Goal: Task Accomplishment & Management: Complete application form

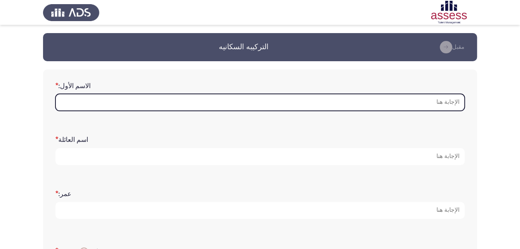
click at [165, 101] on input "الاسم الأول: *" at bounding box center [259, 102] width 409 height 17
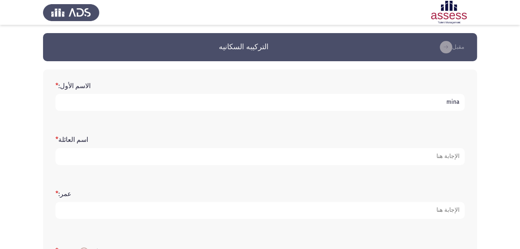
type input "mina"
type input "mounir"
type input "39"
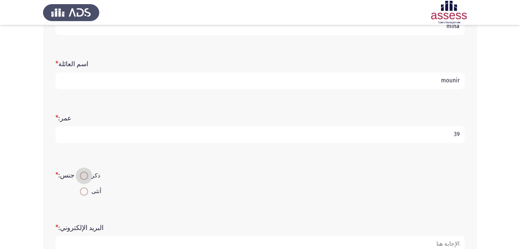
scroll to position [89, 0]
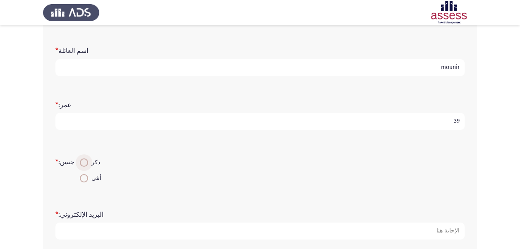
click at [83, 165] on span at bounding box center [84, 162] width 8 height 8
click at [83, 165] on input "ذكر" at bounding box center [84, 162] width 8 height 8
radio input "true"
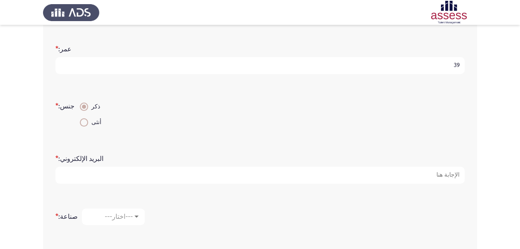
scroll to position [172, 0]
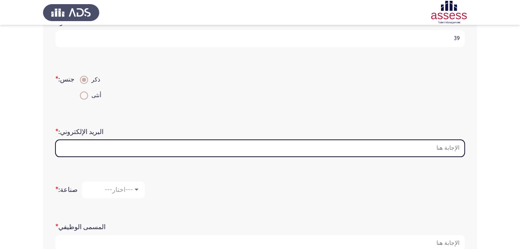
click at [129, 148] on input "البريد الإلكتروني: *" at bounding box center [259, 148] width 409 height 17
click at [194, 148] on input "البريد الإلكتروني: *" at bounding box center [259, 148] width 409 height 17
click at [200, 151] on input "البريد الإلكتروني: *" at bounding box center [259, 148] width 409 height 17
drag, startPoint x: 202, startPoint y: 149, endPoint x: 384, endPoint y: 148, distance: 181.6
click at [206, 149] on input "البريد الإلكتروني: *" at bounding box center [259, 148] width 409 height 17
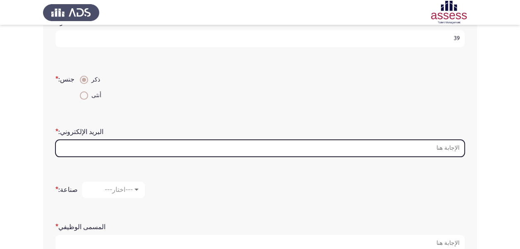
click at [438, 149] on input "البريد الإلكتروني: *" at bounding box center [259, 148] width 409 height 17
click at [251, 144] on input "البريد الإلكتروني: *" at bounding box center [259, 148] width 409 height 17
click at [447, 149] on input "البريد الإلكتروني: *" at bounding box center [259, 148] width 409 height 17
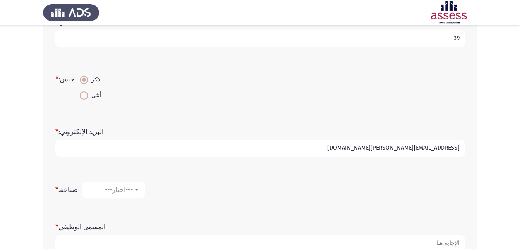
type input "[EMAIL_ADDRESS][PERSON_NAME][DOMAIN_NAME]"
click at [122, 191] on span "---اختار---" at bounding box center [119, 190] width 28 height 8
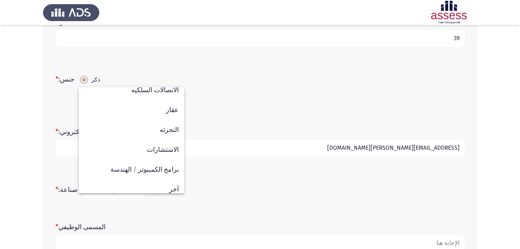
scroll to position [271, 0]
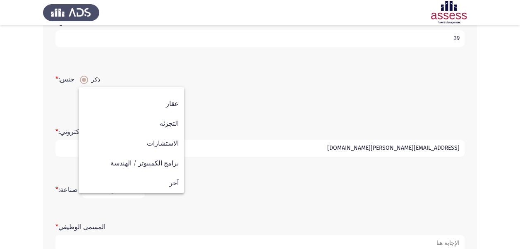
drag, startPoint x: 230, startPoint y: 177, endPoint x: 165, endPoint y: 189, distance: 65.6
click at [230, 179] on div at bounding box center [260, 124] width 520 height 249
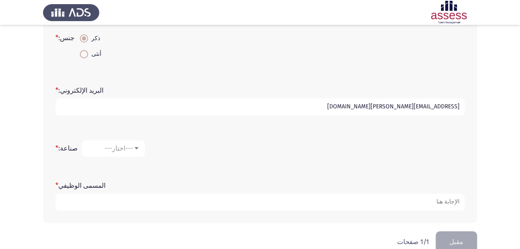
scroll to position [0, 0]
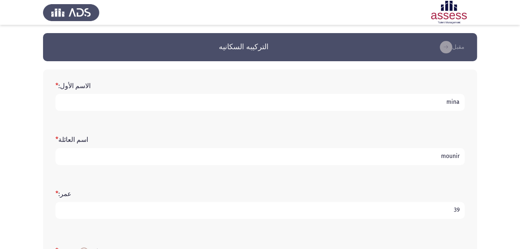
click at [0, 114] on html "التركيبه السكانيه [PERSON_NAME]: * [PERSON_NAME] * [PERSON_NAME]: * 39 جنس: * ذ…" at bounding box center [260, 238] width 520 height 477
click at [504, 110] on app-assessment-container "التركيبه السكانيه [PERSON_NAME]: * [PERSON_NAME] * [PERSON_NAME]: * 39 جنس: * ذ…" at bounding box center [260, 238] width 520 height 411
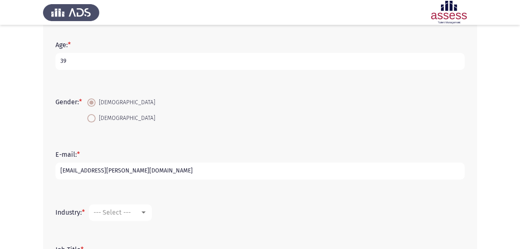
scroll to position [165, 0]
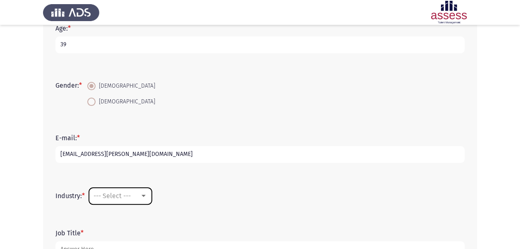
click at [115, 199] on span "--- Select ---" at bounding box center [111, 196] width 37 height 8
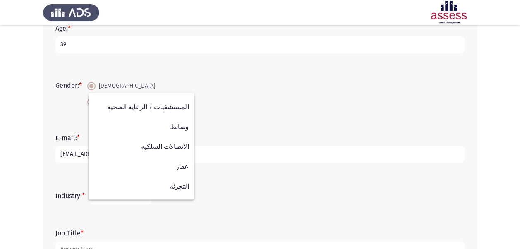
scroll to position [271, 0]
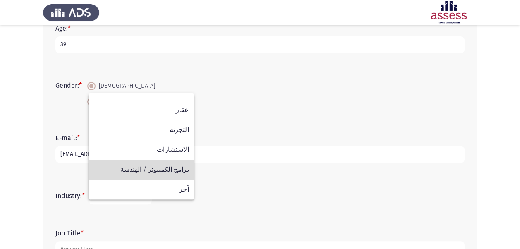
click at [160, 173] on span "برامج الكمبيوتر / الهندسة" at bounding box center [141, 170] width 95 height 20
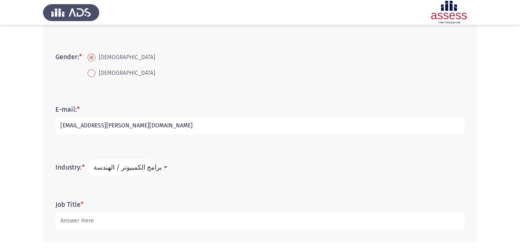
scroll to position [228, 0]
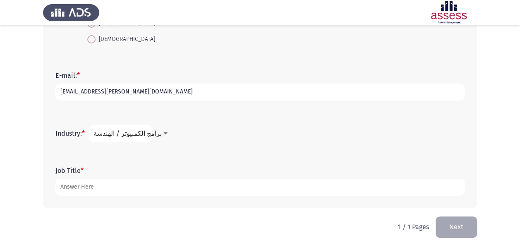
click at [73, 177] on form "Job Title *" at bounding box center [259, 181] width 409 height 29
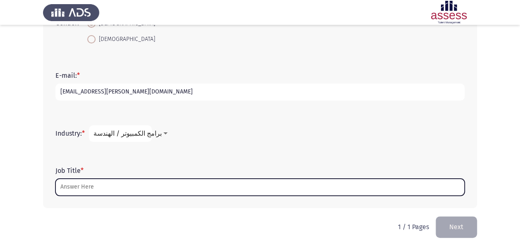
click at [76, 183] on input "Job Title *" at bounding box center [259, 187] width 409 height 17
click at [77, 184] on input "Job Title *" at bounding box center [259, 187] width 409 height 17
click at [167, 188] on input "Job Title *" at bounding box center [259, 187] width 409 height 17
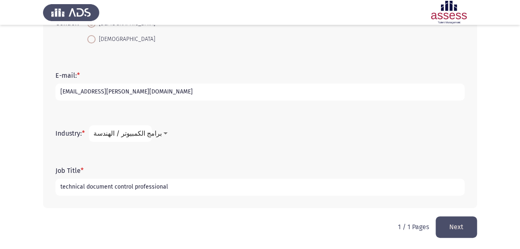
type input "technical document control professional"
click at [445, 226] on button "Next" at bounding box center [456, 226] width 41 height 21
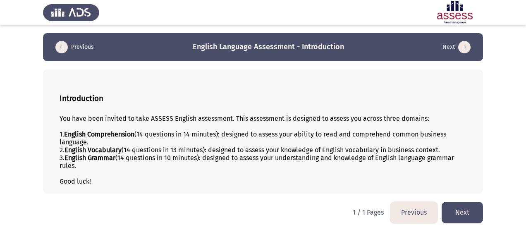
drag, startPoint x: 93, startPoint y: 152, endPoint x: 156, endPoint y: 152, distance: 63.3
click at [156, 152] on div "2. English Vocabulary (14 questions in 13 minutes): designed to assess your kno…" at bounding box center [263, 150] width 407 height 8
click at [160, 158] on div "3. English Grammar (14 questions in 10 minutes): designed to assess your unders…" at bounding box center [263, 162] width 407 height 16
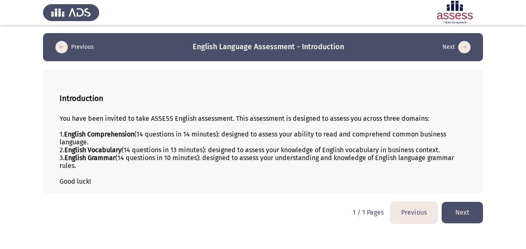
drag, startPoint x: 117, startPoint y: 97, endPoint x: 64, endPoint y: 86, distance: 54.0
click at [462, 214] on font "Next" at bounding box center [462, 212] width 14 height 8
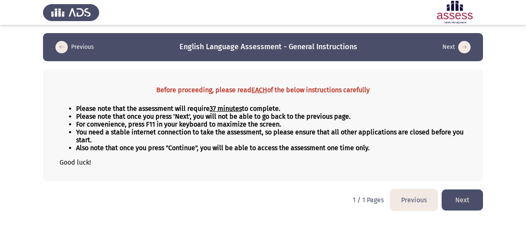
click at [458, 200] on button "Next" at bounding box center [462, 199] width 41 height 21
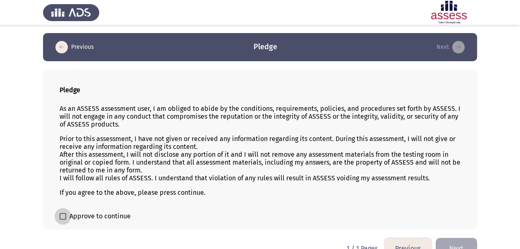
click at [88, 213] on span "Approve to continue" at bounding box center [99, 216] width 61 height 10
click at [63, 220] on input "Approve to continue" at bounding box center [62, 220] width 0 height 0
checkbox input "true"
click at [451, 239] on button "Next" at bounding box center [456, 248] width 41 height 21
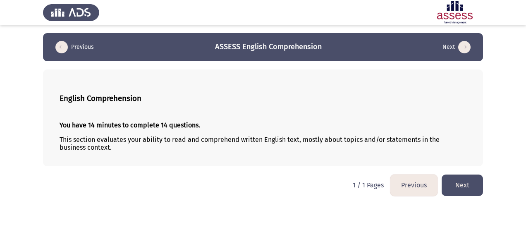
click at [455, 184] on button "Next" at bounding box center [462, 185] width 41 height 21
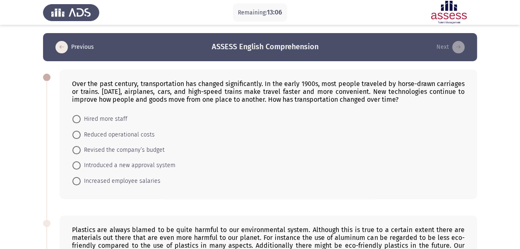
click at [74, 165] on span at bounding box center [76, 165] width 8 height 8
click at [74, 165] on input "Introduced a new approval system" at bounding box center [76, 165] width 8 height 8
radio input "true"
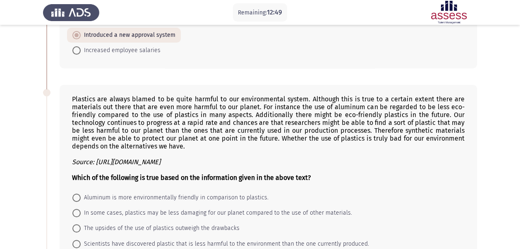
scroll to position [165, 0]
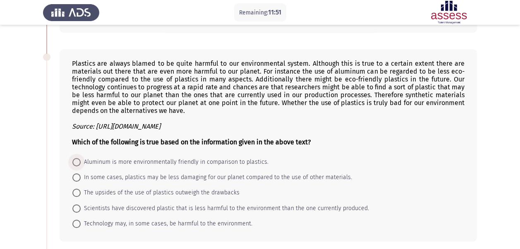
click at [79, 157] on label "Aluminum is more environmentally friendly in comparison to plastics." at bounding box center [170, 162] width 196 height 10
click at [79, 158] on input "Aluminum is more environmentally friendly in comparison to plastics." at bounding box center [76, 162] width 8 height 8
radio input "true"
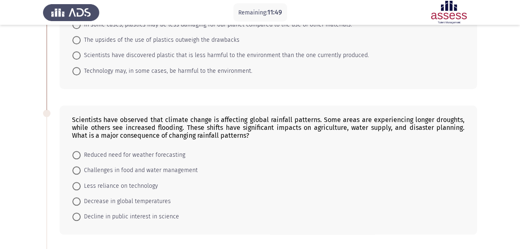
scroll to position [331, 0]
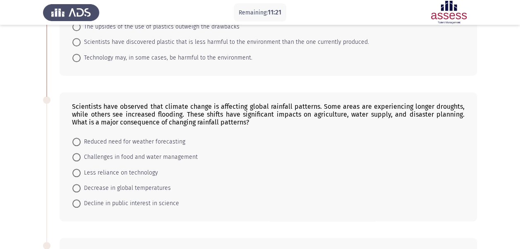
click at [74, 153] on span at bounding box center [76, 157] width 8 height 8
click at [74, 153] on input "Challenges in food and water management" at bounding box center [76, 157] width 8 height 8
radio input "true"
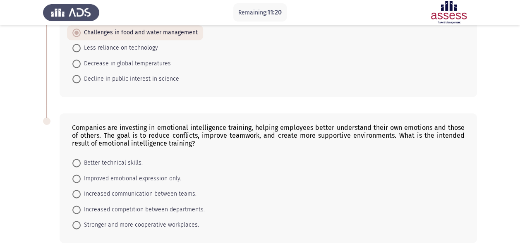
scroll to position [485, 0]
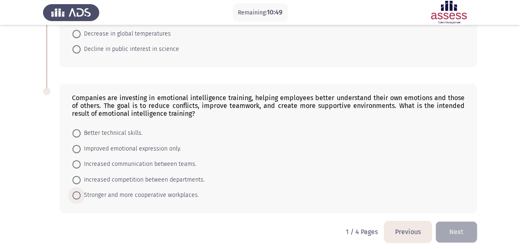
click at [77, 191] on span at bounding box center [76, 195] width 8 height 8
click at [77, 191] on input "Stronger and more cooperative workplaces." at bounding box center [76, 195] width 8 height 8
radio input "true"
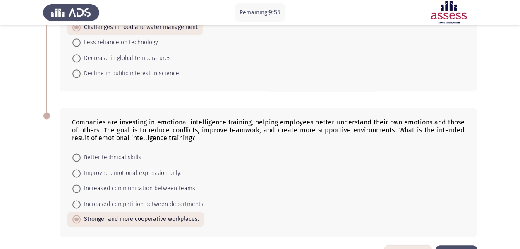
scroll to position [484, 0]
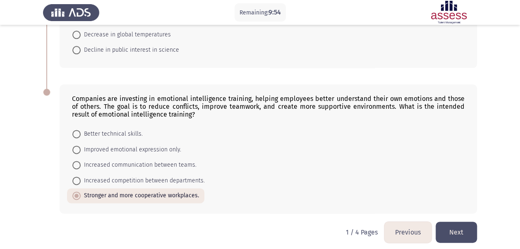
click at [452, 227] on button "Next" at bounding box center [456, 232] width 41 height 21
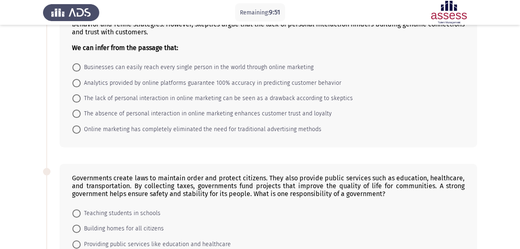
scroll to position [0, 0]
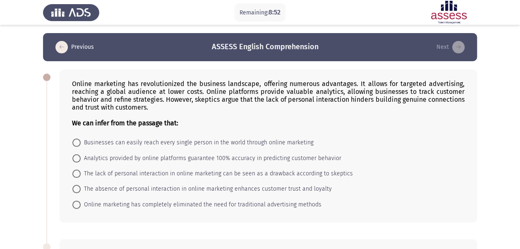
click at [78, 172] on span at bounding box center [76, 174] width 8 height 8
click at [78, 172] on input "The lack of personal interaction in online marketing can be seen as a drawback …" at bounding box center [76, 174] width 8 height 8
radio input "true"
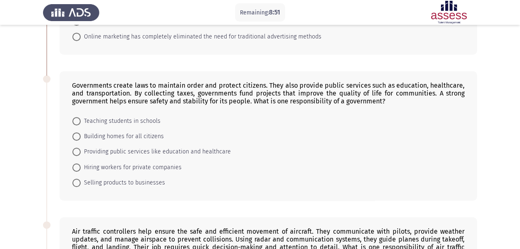
scroll to position [165, 0]
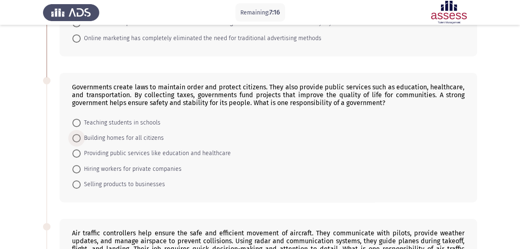
click at [75, 138] on span at bounding box center [76, 138] width 8 height 8
click at [75, 138] on input "Building homes for all citizens" at bounding box center [76, 138] width 8 height 8
radio input "true"
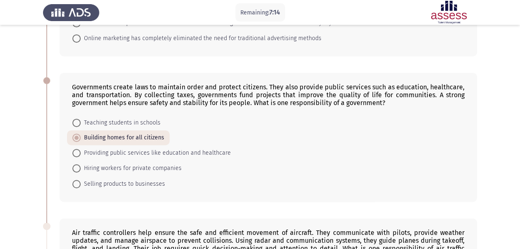
click at [79, 149] on span at bounding box center [76, 153] width 8 height 8
click at [79, 149] on input "Providing public services like education and healthcare" at bounding box center [76, 153] width 8 height 8
radio input "true"
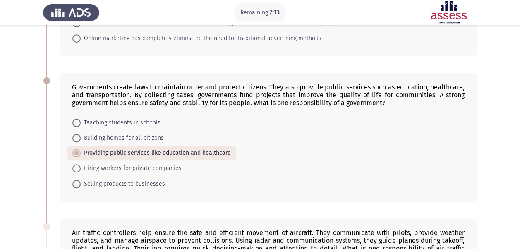
scroll to position [331, 0]
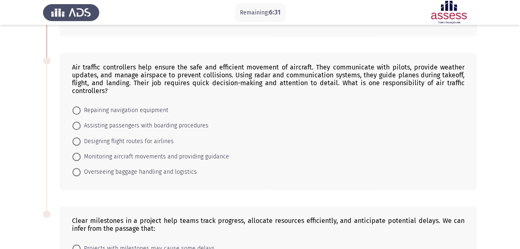
click at [76, 155] on span at bounding box center [76, 157] width 8 height 8
click at [76, 155] on input "Monitoring aircraft movements and providing guidance" at bounding box center [76, 157] width 8 height 8
radio input "true"
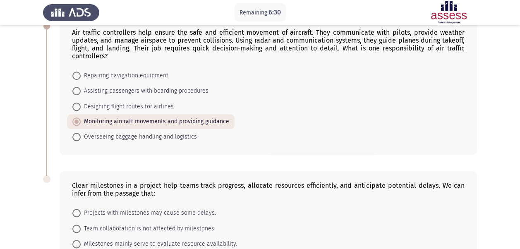
scroll to position [446, 0]
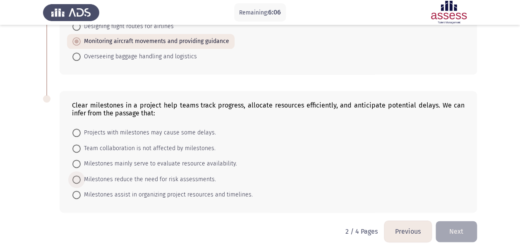
click at [74, 176] on span at bounding box center [76, 179] width 8 height 8
click at [74, 176] on input "Milestones reduce the need for risk assessments." at bounding box center [76, 179] width 8 height 8
radio input "true"
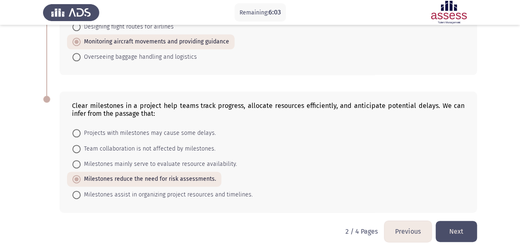
click at [79, 191] on span at bounding box center [76, 195] width 8 height 8
click at [79, 191] on input "Milestones assist in organizing project resources and timelines." at bounding box center [76, 195] width 8 height 8
radio input "true"
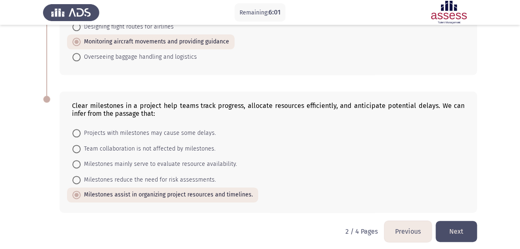
click at [464, 223] on button "Next" at bounding box center [456, 231] width 41 height 21
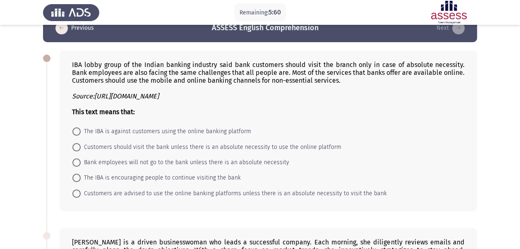
scroll to position [0, 0]
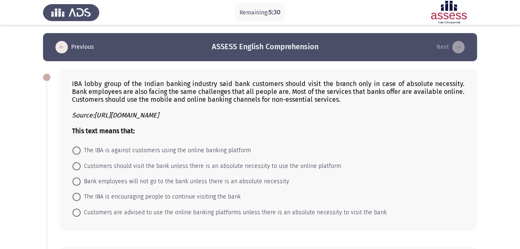
click at [80, 163] on span at bounding box center [76, 166] width 8 height 8
click at [80, 163] on input "Customers should visit the bank unless there is an absolute necessity to use th…" at bounding box center [76, 166] width 8 height 8
radio input "true"
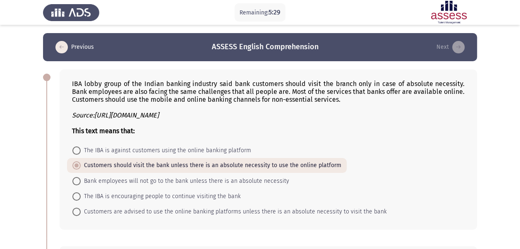
click at [79, 212] on span at bounding box center [76, 212] width 8 height 8
click at [79, 212] on input "Customers are advised to use the online banking platforms unless there is an ab…" at bounding box center [76, 212] width 8 height 8
radio input "true"
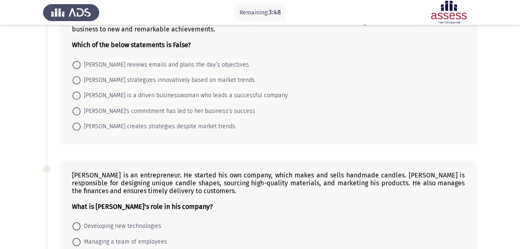
scroll to position [207, 0]
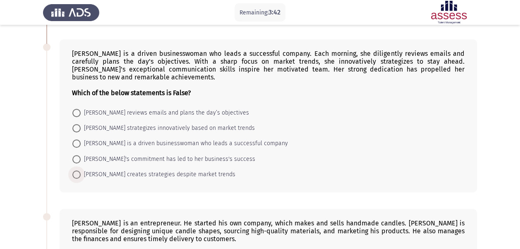
click at [77, 173] on span at bounding box center [76, 174] width 8 height 8
click at [77, 173] on input "[PERSON_NAME] creates strategies despite market trends" at bounding box center [76, 174] width 8 height 8
radio input "true"
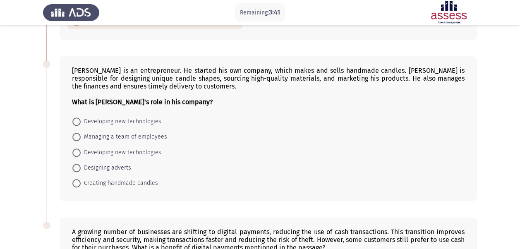
scroll to position [372, 0]
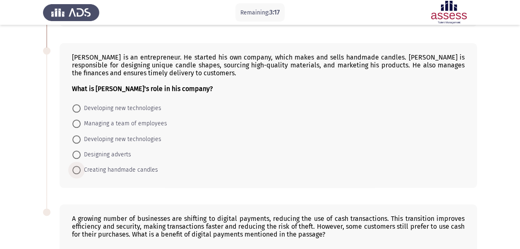
click at [79, 166] on span at bounding box center [76, 170] width 8 height 8
click at [79, 166] on input "Creating handmade candles" at bounding box center [76, 170] width 8 height 8
radio input "true"
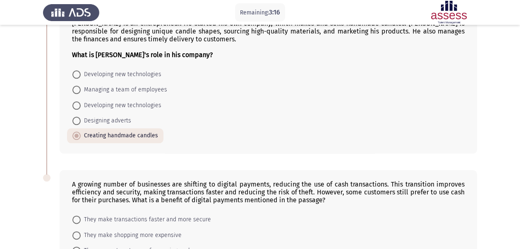
scroll to position [492, 0]
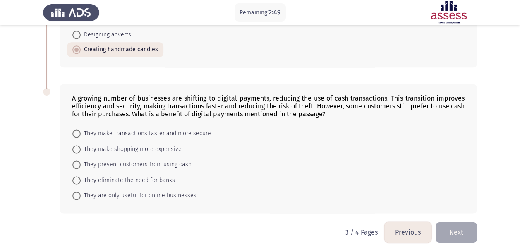
click at [79, 129] on span at bounding box center [76, 133] width 8 height 8
click at [79, 129] on input "They make transactions faster and more secure" at bounding box center [76, 133] width 8 height 8
radio input "true"
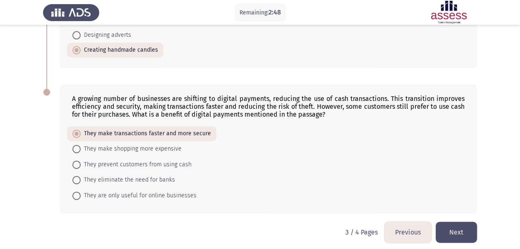
click at [447, 226] on button "Next" at bounding box center [456, 232] width 41 height 21
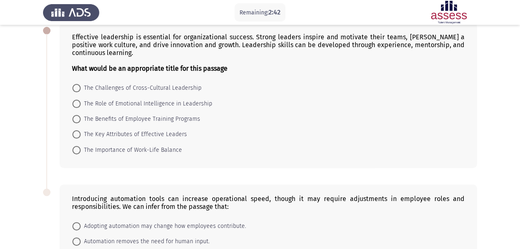
scroll to position [18, 0]
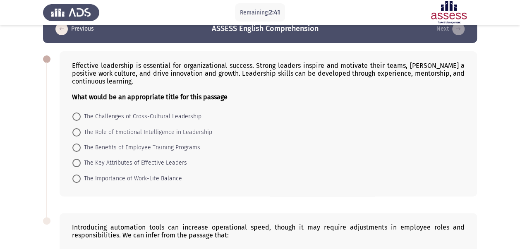
click at [74, 130] on span at bounding box center [76, 132] width 8 height 8
click at [74, 130] on input "The Role of Emotional Intelligence in Leadership" at bounding box center [76, 132] width 8 height 8
radio input "true"
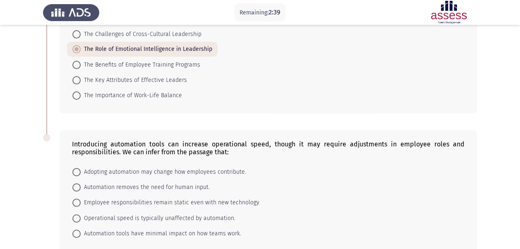
click at [81, 172] on span "Adopting automation may change how employees contribute." at bounding box center [163, 172] width 165 height 10
click at [81, 172] on input "Adopting automation may change how employees contribute." at bounding box center [76, 172] width 8 height 8
radio input "true"
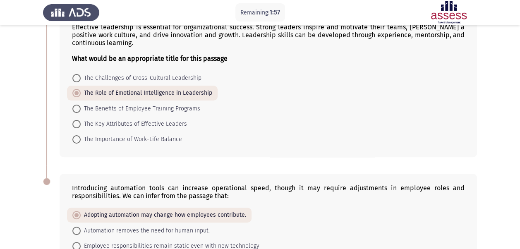
scroll to position [141, 0]
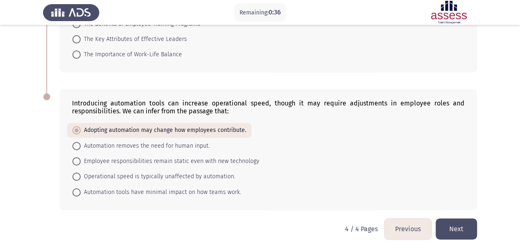
click at [189, 159] on span "Employee responsibilities remain static even with new technology" at bounding box center [170, 161] width 179 height 10
click at [81, 159] on input "Employee responsibilities remain static even with new technology" at bounding box center [76, 161] width 8 height 8
radio input "true"
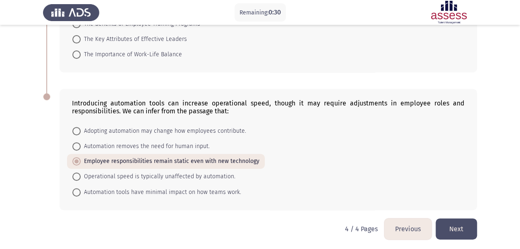
click at [455, 225] on button "Next" at bounding box center [456, 228] width 41 height 21
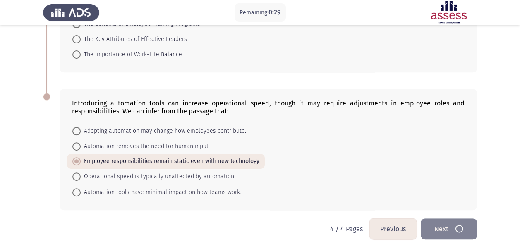
scroll to position [0, 0]
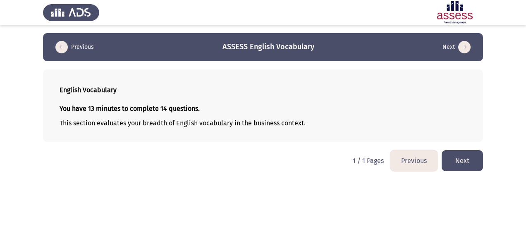
click at [459, 161] on button "Next" at bounding box center [462, 160] width 41 height 21
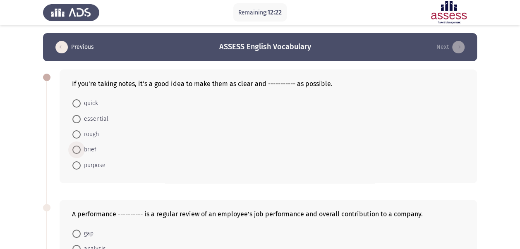
click at [79, 148] on span at bounding box center [76, 150] width 8 height 8
click at [79, 148] on input "brief" at bounding box center [76, 150] width 8 height 8
radio input "true"
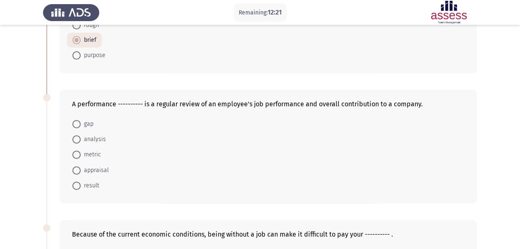
scroll to position [124, 0]
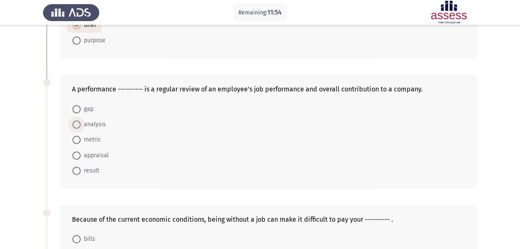
click at [102, 120] on span "analysis" at bounding box center [93, 125] width 25 height 10
click at [81, 120] on input "analysis" at bounding box center [76, 124] width 8 height 8
radio input "true"
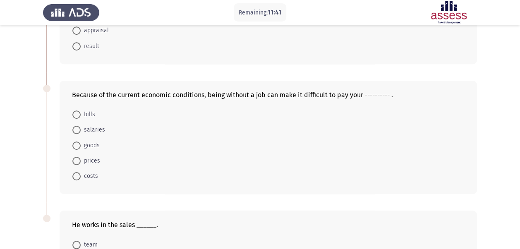
scroll to position [290, 0]
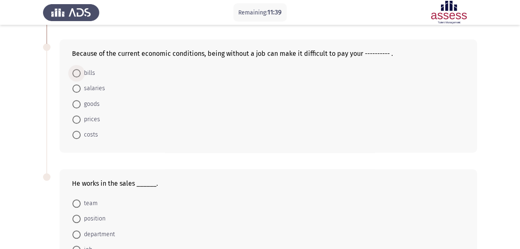
click at [76, 72] on span at bounding box center [76, 73] width 8 height 8
click at [76, 72] on input "bills" at bounding box center [76, 73] width 8 height 8
radio input "true"
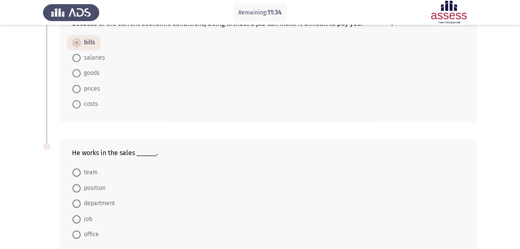
scroll to position [361, 0]
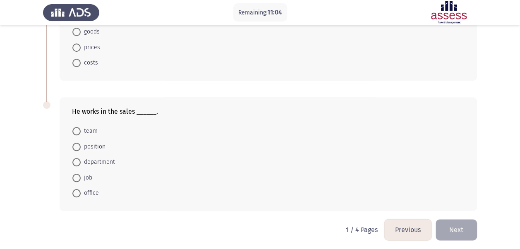
click at [96, 126] on span "team" at bounding box center [89, 131] width 17 height 10
click at [81, 127] on input "team" at bounding box center [76, 131] width 8 height 8
radio input "true"
click at [467, 221] on button "Next" at bounding box center [456, 229] width 41 height 21
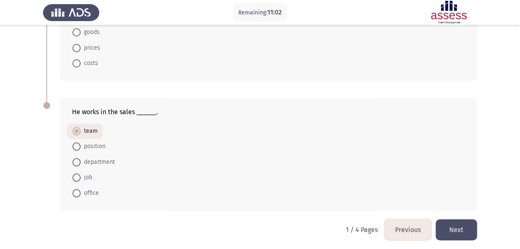
scroll to position [0, 0]
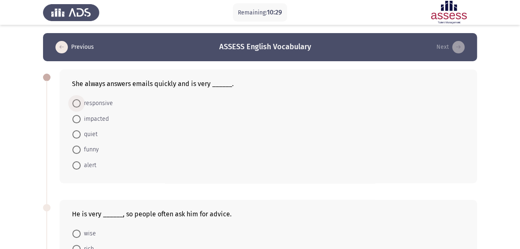
click at [87, 99] on span "responsive" at bounding box center [97, 103] width 32 height 10
click at [81, 99] on input "responsive" at bounding box center [76, 103] width 8 height 8
radio input "true"
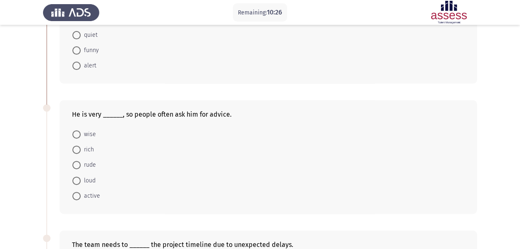
scroll to position [124, 0]
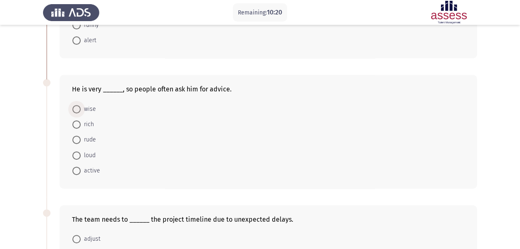
click at [89, 108] on span "wise" at bounding box center [88, 109] width 15 height 10
click at [81, 108] on input "wise" at bounding box center [76, 109] width 8 height 8
radio input "true"
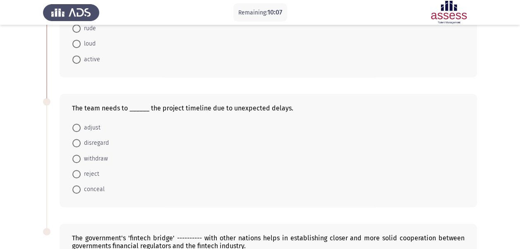
scroll to position [248, 0]
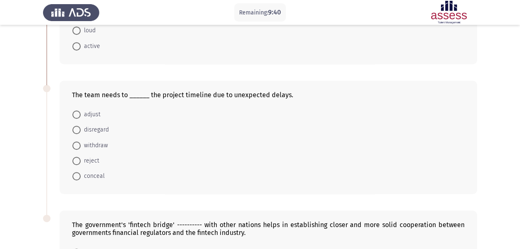
click at [75, 115] on span at bounding box center [76, 114] width 8 height 8
click at [75, 115] on input "adjust" at bounding box center [76, 114] width 8 height 8
radio input "true"
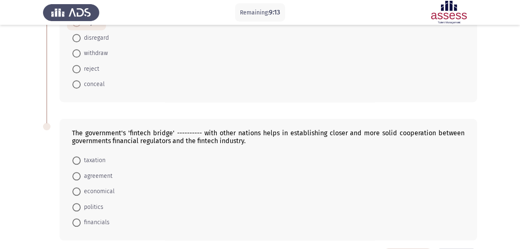
scroll to position [369, 0]
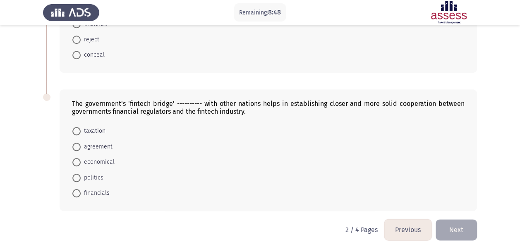
click at [96, 142] on span "agreement" at bounding box center [97, 147] width 32 height 10
click at [81, 143] on input "agreement" at bounding box center [76, 147] width 8 height 8
radio input "true"
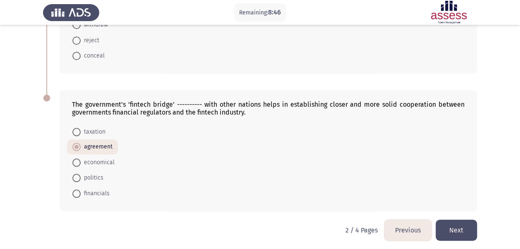
click at [452, 225] on button "Next" at bounding box center [456, 230] width 41 height 21
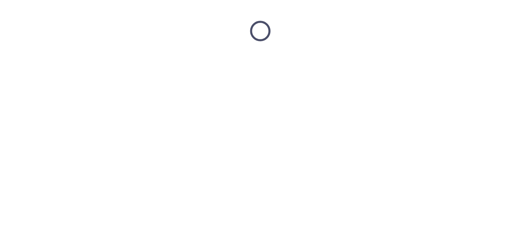
scroll to position [0, 0]
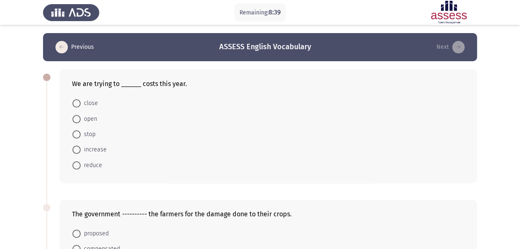
click at [79, 163] on span at bounding box center [76, 165] width 8 height 8
click at [79, 163] on input "reduce" at bounding box center [76, 165] width 8 height 8
radio input "true"
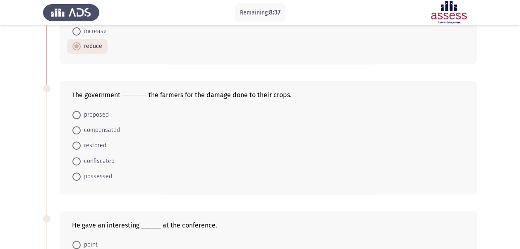
scroll to position [124, 0]
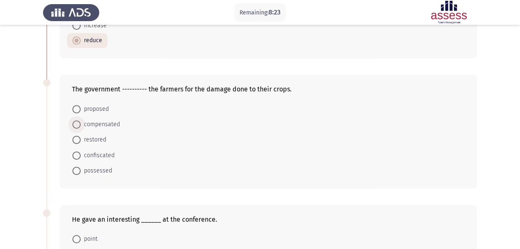
click at [112, 122] on span "compensated" at bounding box center [100, 125] width 39 height 10
click at [81, 122] on input "compensated" at bounding box center [76, 124] width 8 height 8
radio input "true"
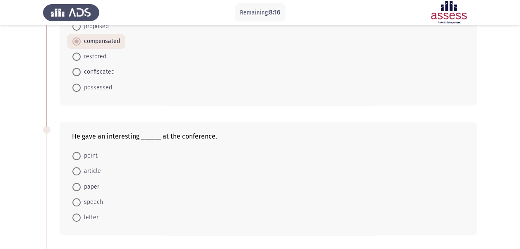
scroll to position [248, 0]
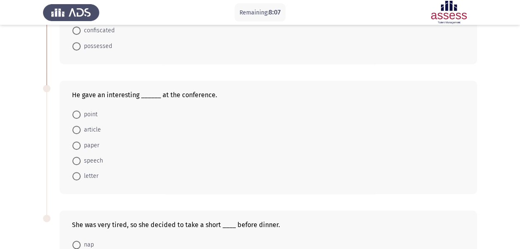
click at [85, 157] on span "speech" at bounding box center [92, 161] width 22 height 10
click at [81, 157] on input "speech" at bounding box center [76, 161] width 8 height 8
radio input "true"
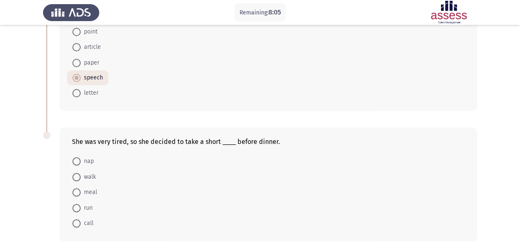
scroll to position [361, 0]
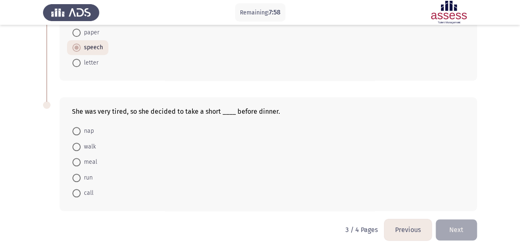
click at [80, 129] on span at bounding box center [76, 131] width 8 height 8
click at [80, 129] on input "nap" at bounding box center [76, 131] width 8 height 8
radio input "true"
click at [453, 226] on button "Next" at bounding box center [456, 229] width 41 height 21
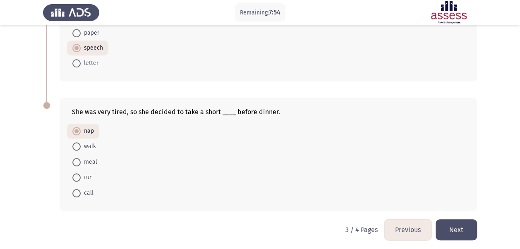
scroll to position [0, 0]
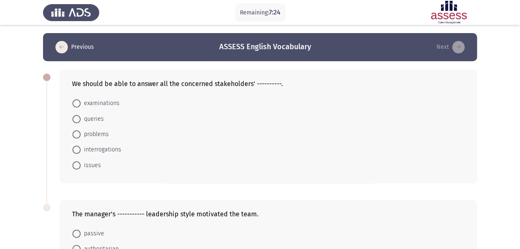
click at [82, 120] on span "queries" at bounding box center [92, 119] width 23 height 10
click at [81, 120] on input "queries" at bounding box center [76, 119] width 8 height 8
radio input "true"
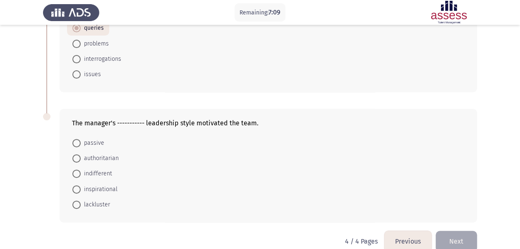
scroll to position [103, 0]
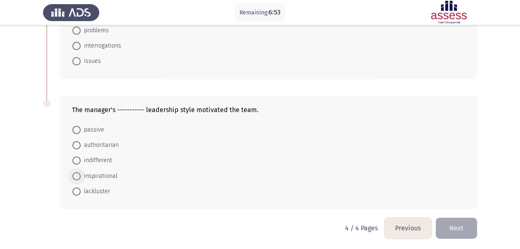
click at [112, 174] on span "inspirational" at bounding box center [99, 176] width 37 height 10
click at [81, 174] on input "inspirational" at bounding box center [76, 176] width 8 height 8
radio input "true"
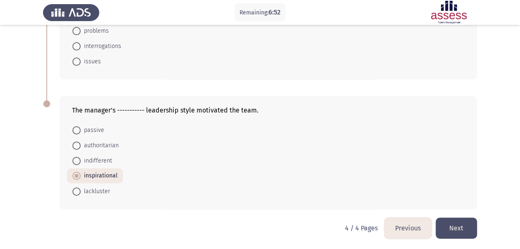
drag, startPoint x: 450, startPoint y: 221, endPoint x: 445, endPoint y: 223, distance: 6.1
click at [450, 221] on button "Next" at bounding box center [456, 228] width 41 height 21
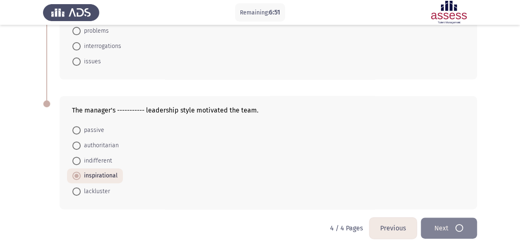
scroll to position [0, 0]
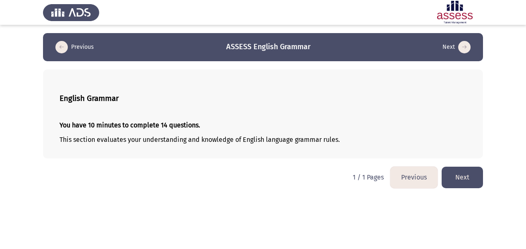
click at [472, 175] on button "Next" at bounding box center [462, 177] width 41 height 21
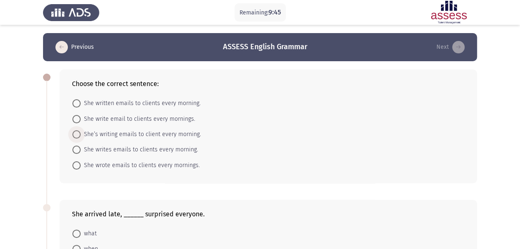
click at [129, 133] on span "She’s writing emails to client every morning." at bounding box center [141, 134] width 120 height 10
click at [81, 133] on input "She’s writing emails to client every morning." at bounding box center [76, 134] width 8 height 8
radio input "true"
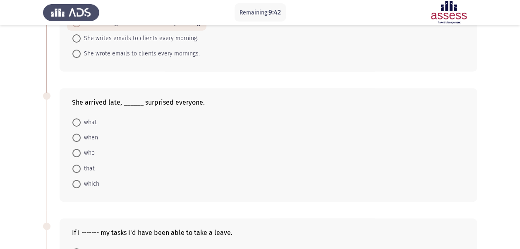
scroll to position [124, 0]
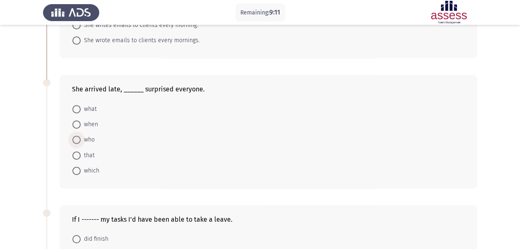
click at [83, 135] on span "who" at bounding box center [88, 140] width 14 height 10
click at [81, 136] on input "who" at bounding box center [76, 140] width 8 height 8
radio input "true"
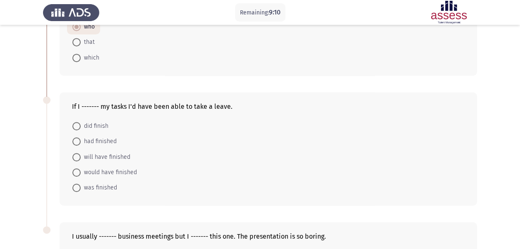
scroll to position [248, 0]
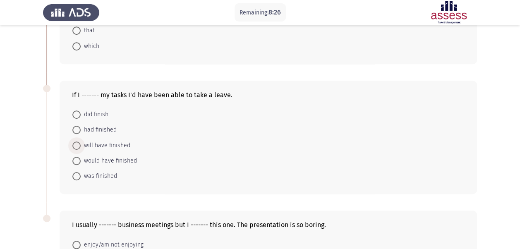
click at [122, 141] on span "will have finished" at bounding box center [106, 146] width 50 height 10
click at [81, 141] on input "will have finished" at bounding box center [76, 145] width 8 height 8
radio input "true"
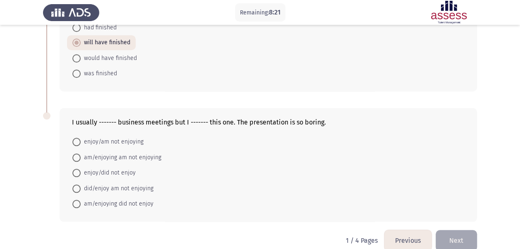
scroll to position [361, 0]
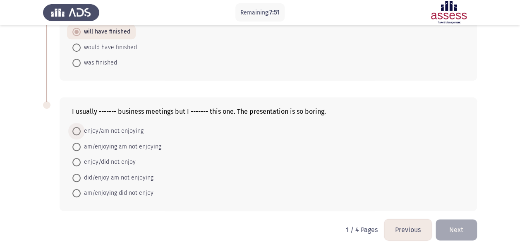
click at [133, 128] on span "enjoy/am not enjoying" at bounding box center [112, 131] width 63 height 10
click at [81, 128] on input "enjoy/am not enjoying" at bounding box center [76, 131] width 8 height 8
radio input "true"
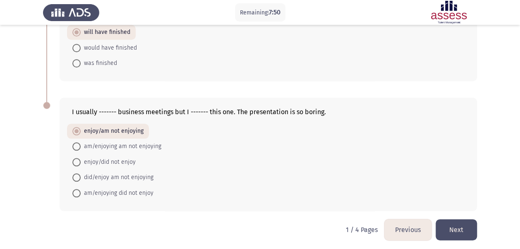
click at [465, 225] on button "Next" at bounding box center [456, 229] width 41 height 21
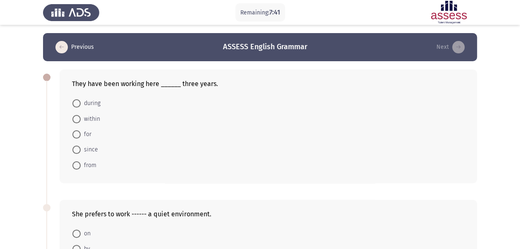
click at [79, 151] on span at bounding box center [76, 150] width 8 height 8
click at [79, 151] on input "since" at bounding box center [76, 150] width 8 height 8
radio input "true"
click at [85, 132] on span "for" at bounding box center [86, 134] width 11 height 10
click at [81, 132] on input "for" at bounding box center [76, 134] width 8 height 8
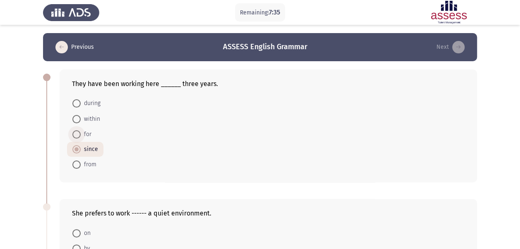
radio input "true"
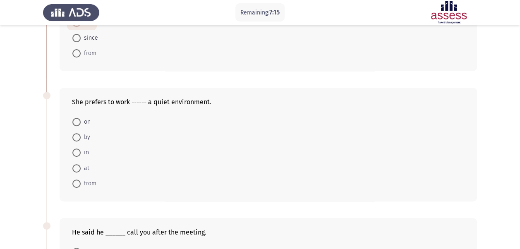
scroll to position [124, 0]
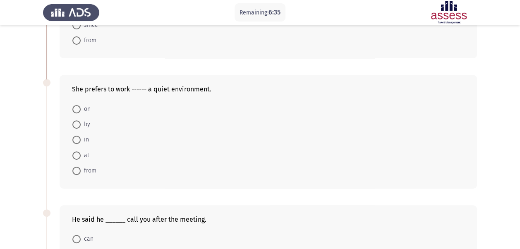
click at [77, 151] on span at bounding box center [76, 155] width 8 height 8
click at [77, 151] on input "at" at bounding box center [76, 155] width 8 height 8
radio input "true"
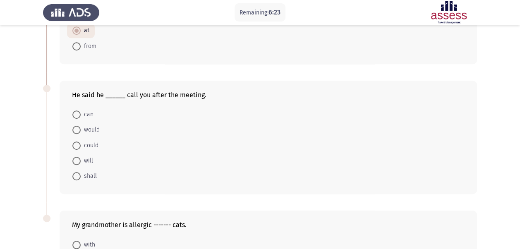
click at [76, 157] on span at bounding box center [76, 161] width 8 height 8
click at [76, 157] on input "will" at bounding box center [76, 161] width 8 height 8
radio input "true"
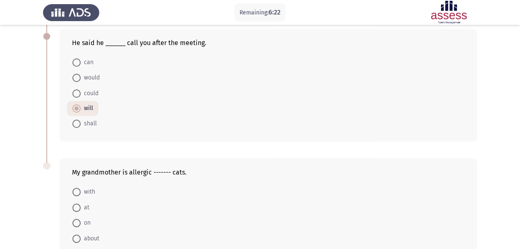
scroll to position [361, 0]
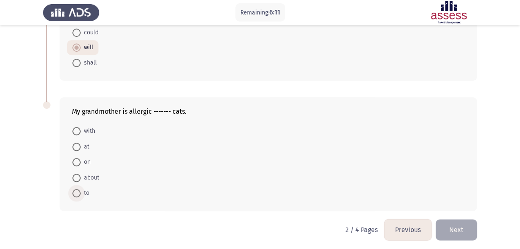
click at [77, 192] on span at bounding box center [76, 193] width 8 height 8
click at [77, 192] on input "to" at bounding box center [76, 193] width 8 height 8
radio input "true"
click at [461, 224] on button "Next" at bounding box center [456, 229] width 41 height 21
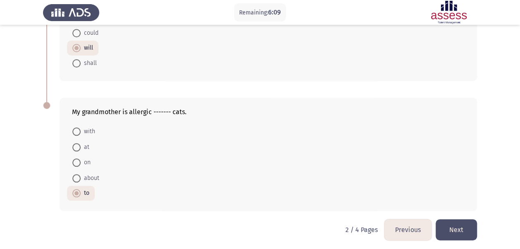
scroll to position [0, 0]
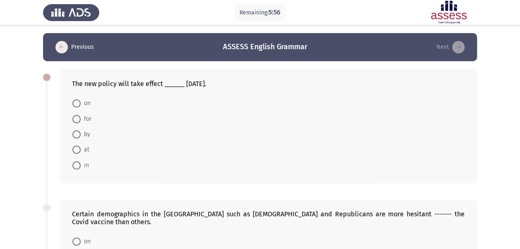
click at [79, 102] on span at bounding box center [76, 103] width 8 height 8
click at [79, 102] on input "on" at bounding box center [76, 103] width 8 height 8
radio input "true"
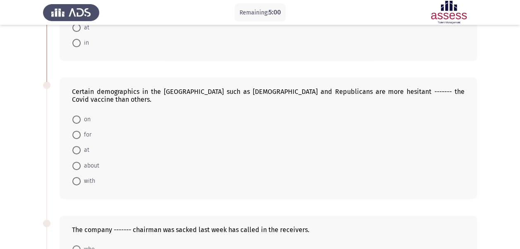
scroll to position [163, 0]
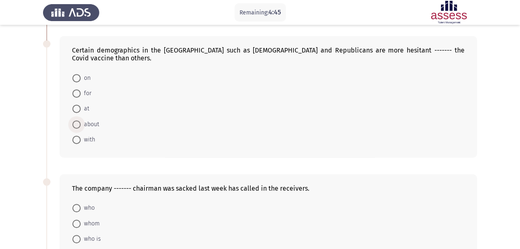
click at [84, 124] on span "about" at bounding box center [90, 125] width 19 height 10
click at [81, 124] on input "about" at bounding box center [76, 124] width 8 height 8
radio input "true"
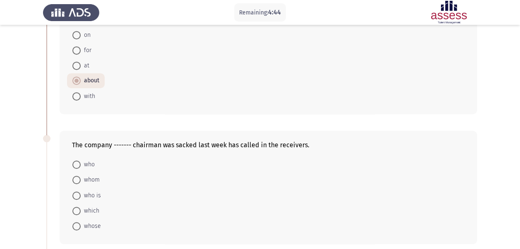
scroll to position [287, 0]
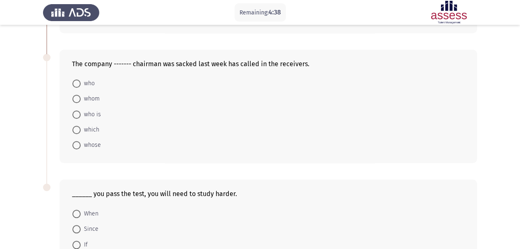
drag, startPoint x: 78, startPoint y: 125, endPoint x: 92, endPoint y: 134, distance: 16.4
click at [78, 126] on span at bounding box center [76, 130] width 8 height 8
click at [78, 126] on input "which" at bounding box center [76, 130] width 8 height 8
radio input "true"
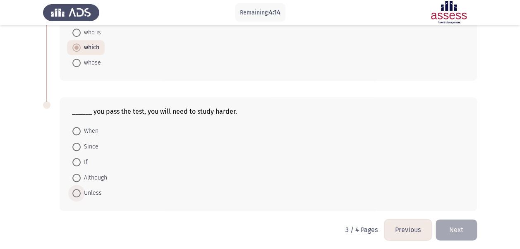
click at [78, 189] on span at bounding box center [76, 193] width 8 height 8
click at [78, 189] on input "Unless" at bounding box center [76, 193] width 8 height 8
radio input "true"
click at [471, 223] on button "Next" at bounding box center [456, 230] width 41 height 21
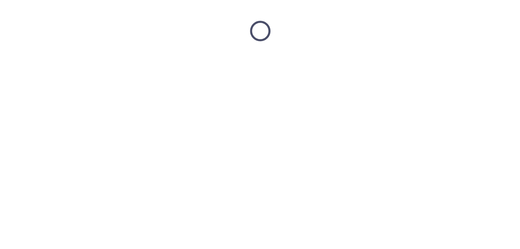
scroll to position [0, 0]
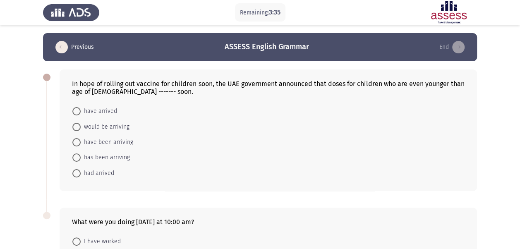
click at [129, 141] on span "have been arriving" at bounding box center [107, 142] width 53 height 10
click at [81, 141] on input "have been arriving" at bounding box center [76, 142] width 8 height 8
radio input "true"
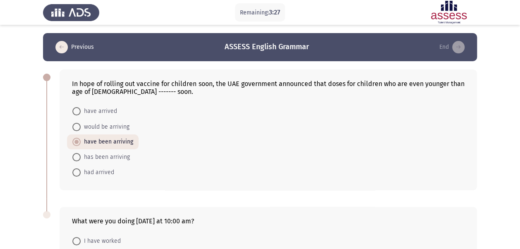
click at [103, 172] on span "had arrived" at bounding box center [98, 173] width 34 height 10
click at [81, 172] on input "had arrived" at bounding box center [76, 172] width 8 height 8
radio input "true"
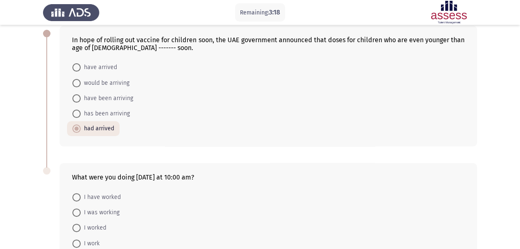
scroll to position [111, 0]
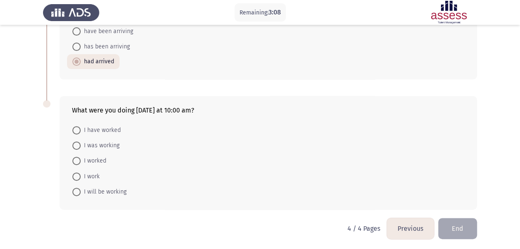
drag, startPoint x: 171, startPoint y: 225, endPoint x: 157, endPoint y: 216, distance: 16.7
click at [170, 225] on html "Remaining: 3:08 Previous ASSESS English Grammar End In hope of rolling out vacc…" at bounding box center [260, 70] width 520 height 362
drag, startPoint x: 133, startPoint y: 182, endPoint x: 133, endPoint y: 189, distance: 7.0
click at [107, 181] on form "I have worked I was working I worked I work I will be working" at bounding box center [268, 160] width 392 height 77
drag, startPoint x: 127, startPoint y: 189, endPoint x: 83, endPoint y: 158, distance: 54.6
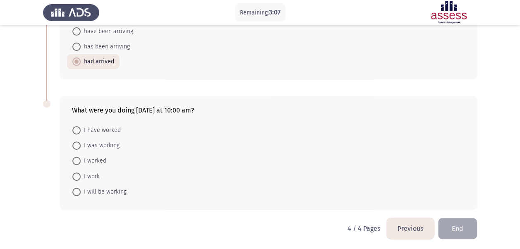
click at [82, 158] on form "I have worked I was working I worked I work I will be working" at bounding box center [268, 160] width 392 height 77
drag, startPoint x: 89, startPoint y: 157, endPoint x: 99, endPoint y: 153, distance: 11.4
click at [98, 156] on span "I worked" at bounding box center [94, 161] width 26 height 10
click at [81, 157] on input "I worked" at bounding box center [76, 161] width 8 height 8
radio input "true"
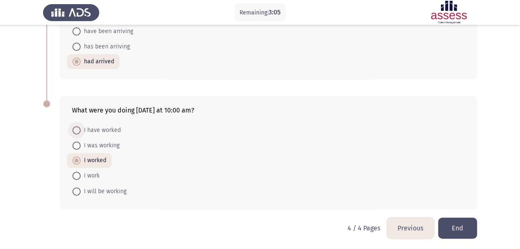
drag, startPoint x: 110, startPoint y: 124, endPoint x: 108, endPoint y: 134, distance: 10.5
click at [108, 134] on mat-radio-button "I have worked" at bounding box center [96, 129] width 59 height 15
click at [168, 146] on form "I have worked I was working I worked I work I will be working" at bounding box center [268, 160] width 392 height 77
drag, startPoint x: 105, startPoint y: 113, endPoint x: 110, endPoint y: 107, distance: 8.2
click at [106, 111] on div "What were you doing [DATE] at 10:00 am? I have worked I was working I worked I …" at bounding box center [268, 152] width 417 height 113
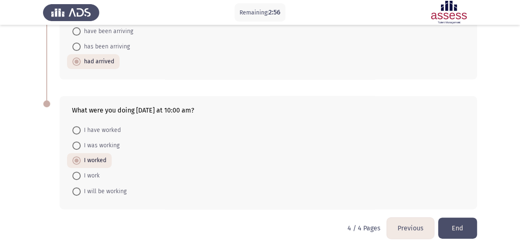
click at [110, 107] on div "What were you doing [DATE] at 10:00 am?" at bounding box center [268, 110] width 392 height 8
click at [110, 111] on div "What were you doing [DATE] at 10:00 am?" at bounding box center [268, 110] width 392 height 8
click at [151, 138] on form "I have worked I was working I worked I work I will be working" at bounding box center [268, 160] width 392 height 77
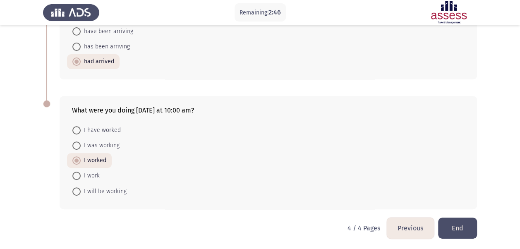
click at [449, 226] on button "End" at bounding box center [457, 228] width 39 height 21
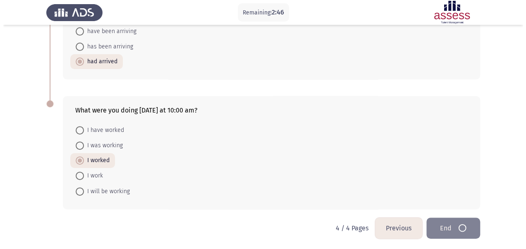
scroll to position [0, 0]
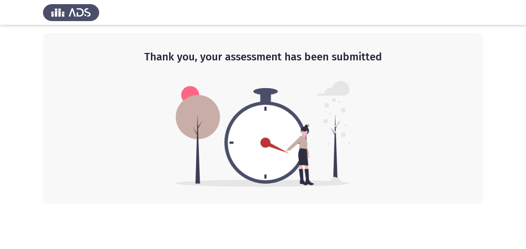
click at [443, 151] on div "Thank you, your assessment has been submitted" at bounding box center [263, 118] width 440 height 170
